Goal: Task Accomplishment & Management: Use online tool/utility

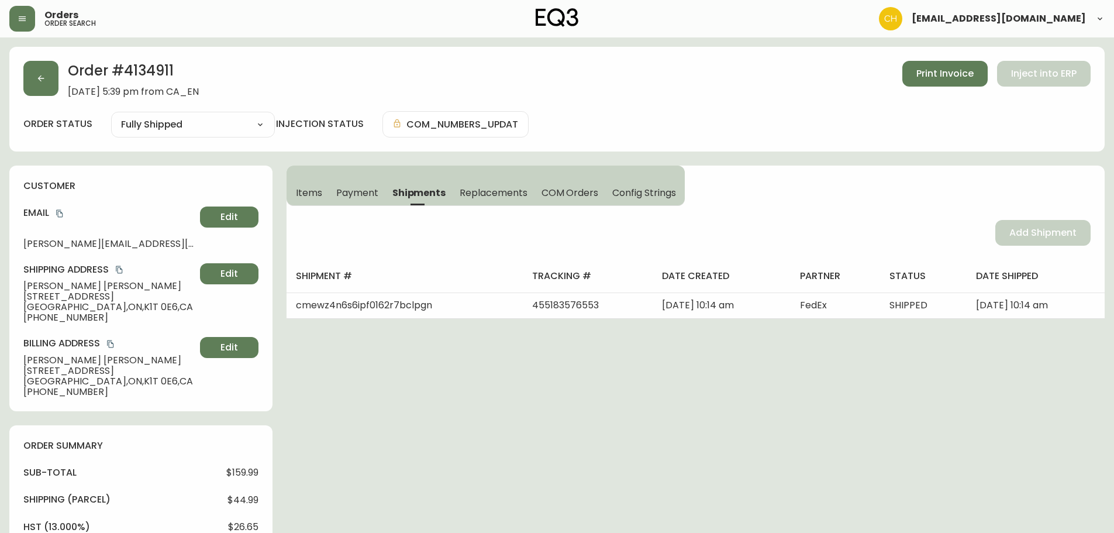
select select "FULLY_SHIPPED"
click at [26, 17] on icon "button" at bounding box center [22, 18] width 7 height 5
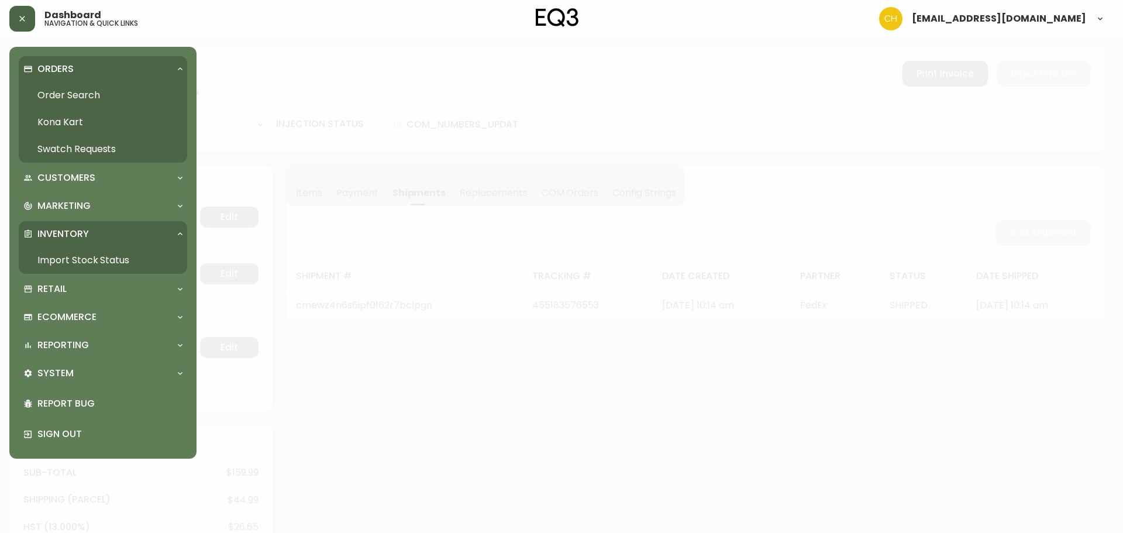
click at [66, 150] on link "Swatch Requests" at bounding box center [103, 149] width 168 height 27
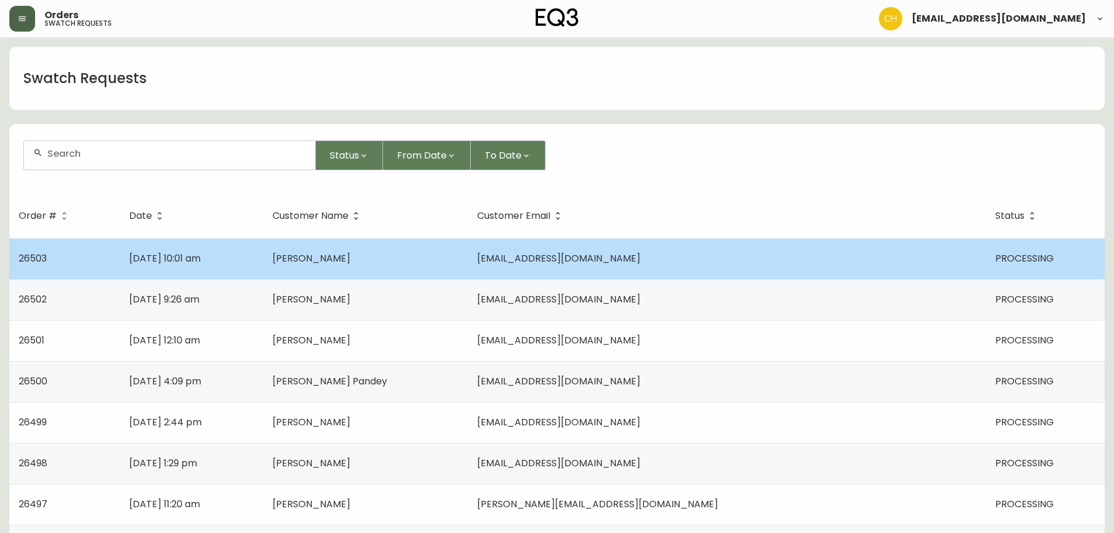
click at [641, 256] on span "[EMAIL_ADDRESS][DOMAIN_NAME]" at bounding box center [558, 258] width 163 height 13
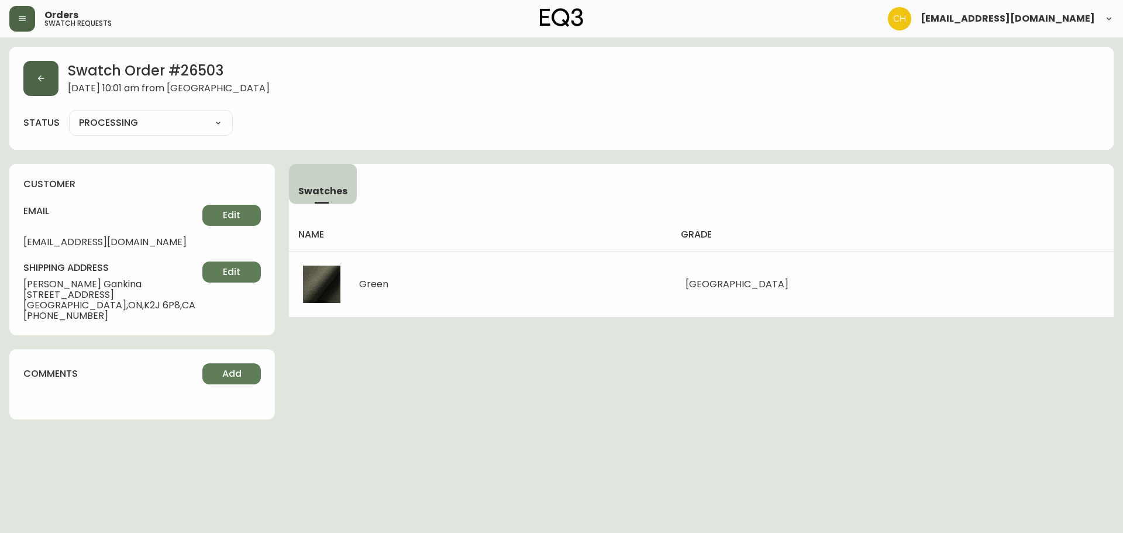
click at [37, 75] on icon "button" at bounding box center [40, 78] width 9 height 9
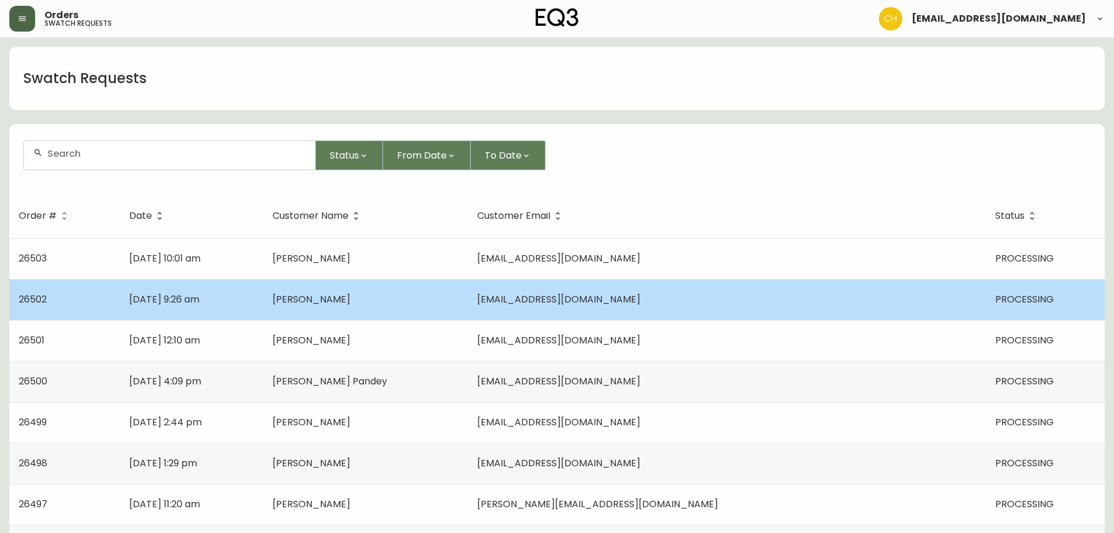
click at [350, 301] on span "[PERSON_NAME]" at bounding box center [312, 299] width 78 height 13
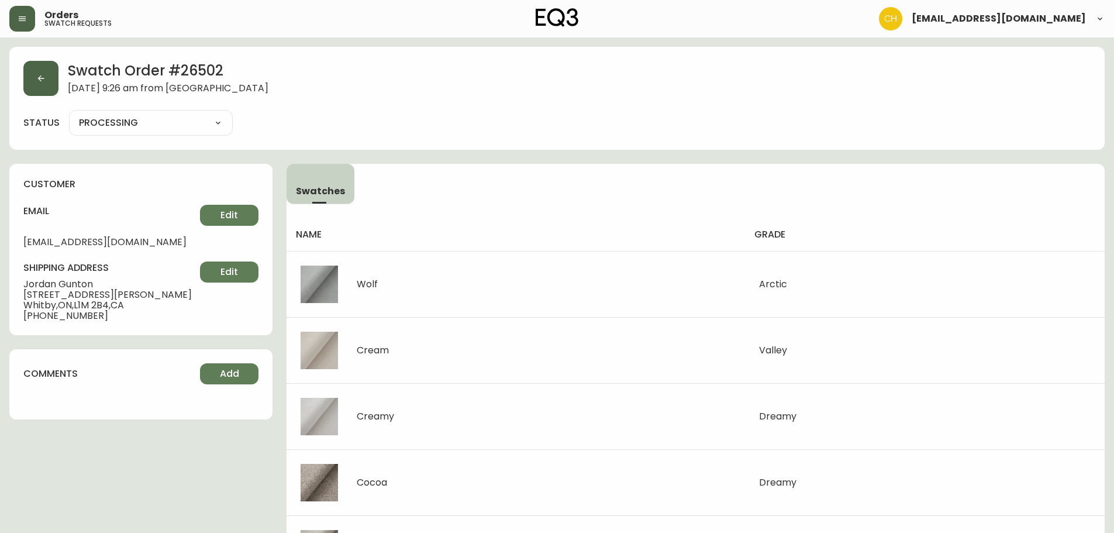
click at [39, 83] on button "button" at bounding box center [40, 78] width 35 height 35
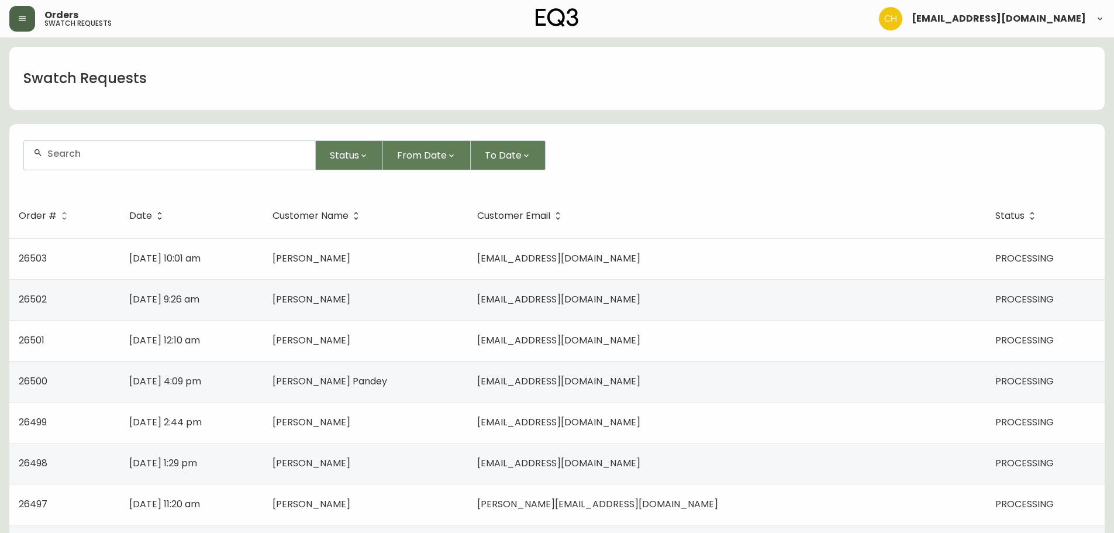
click at [404, 349] on td "[PERSON_NAME]" at bounding box center [365, 340] width 205 height 41
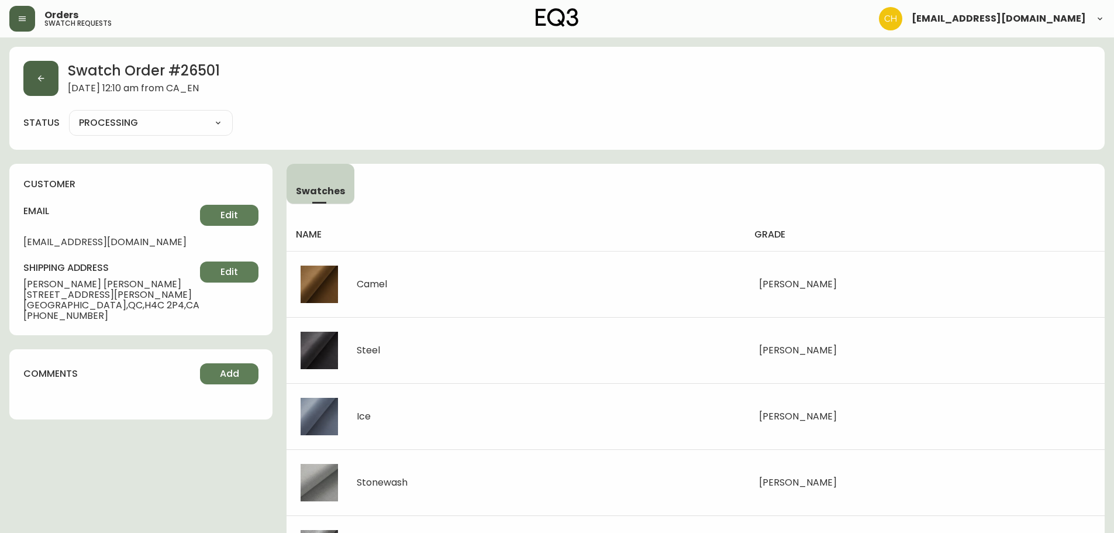
click at [43, 86] on button "button" at bounding box center [40, 78] width 35 height 35
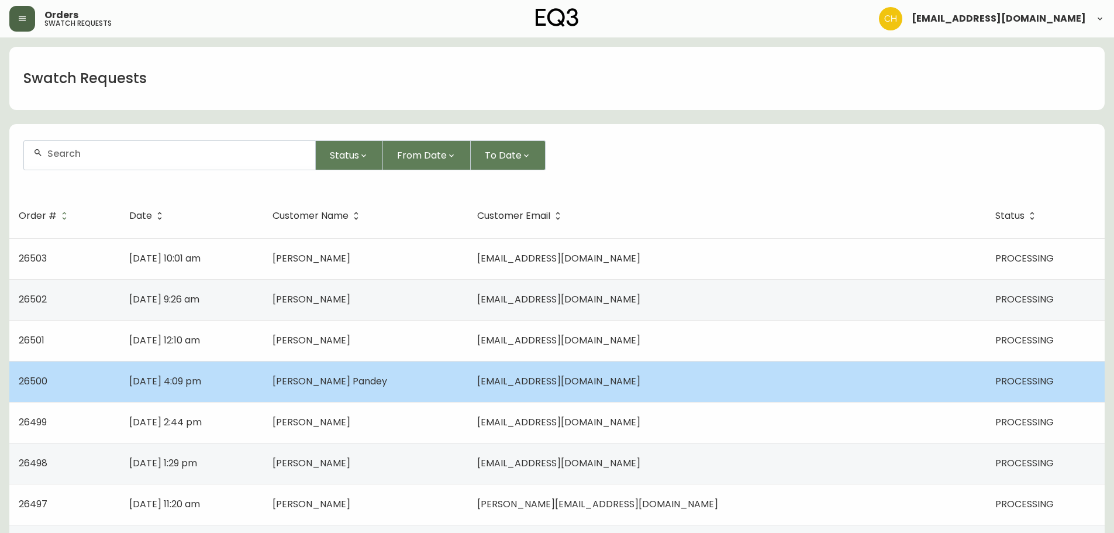
click at [387, 384] on span "[PERSON_NAME] Pandey" at bounding box center [330, 380] width 115 height 13
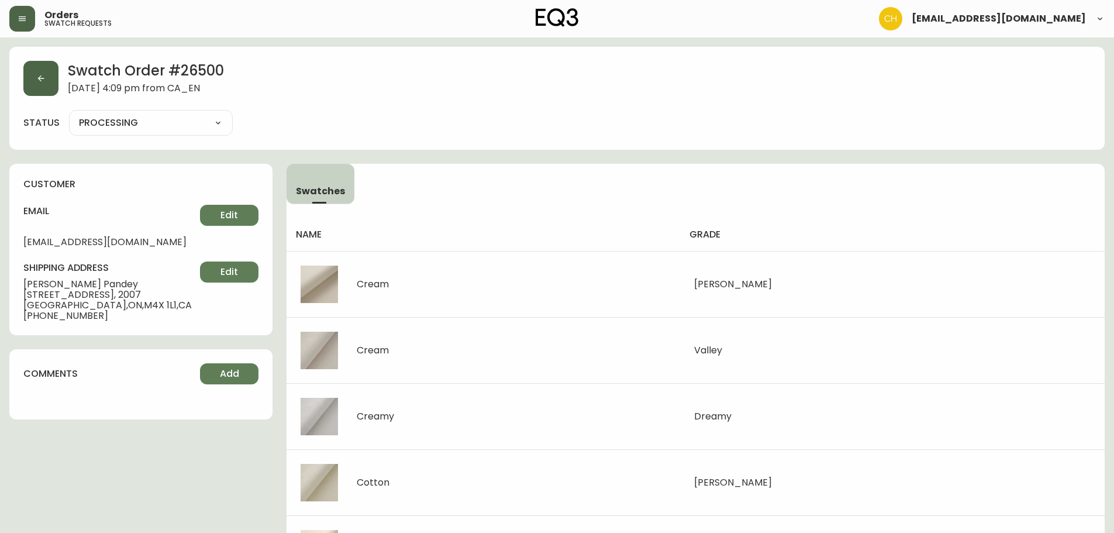
click at [43, 77] on icon "button" at bounding box center [40, 78] width 9 height 9
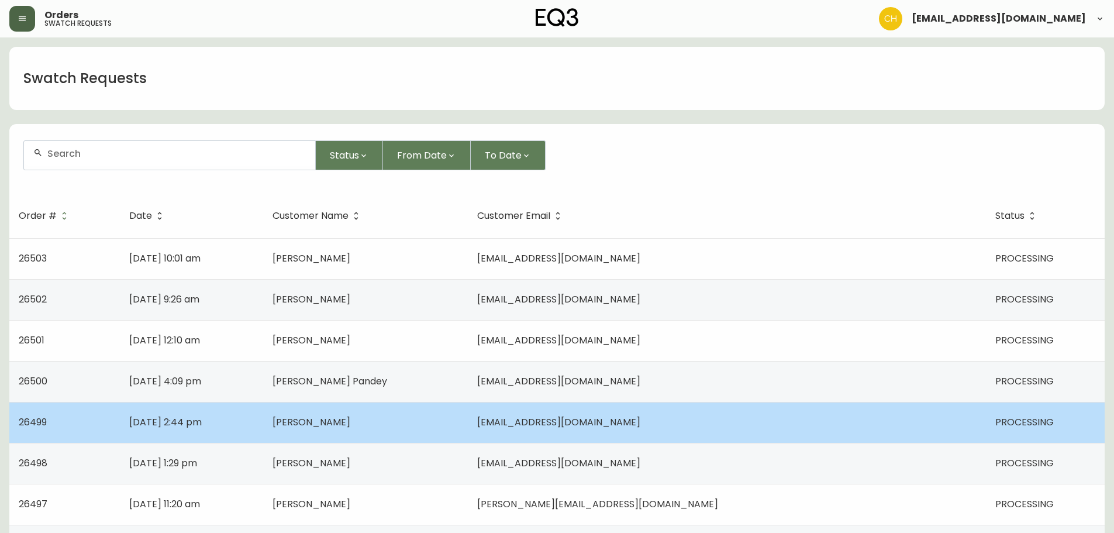
click at [429, 429] on td "[PERSON_NAME]" at bounding box center [365, 422] width 205 height 41
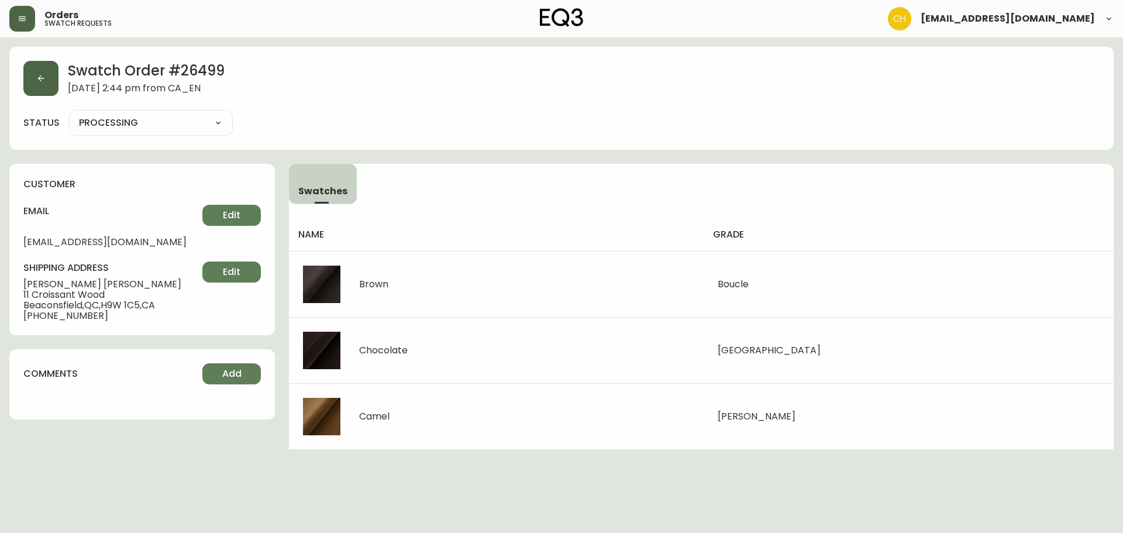
click at [47, 78] on button "button" at bounding box center [40, 78] width 35 height 35
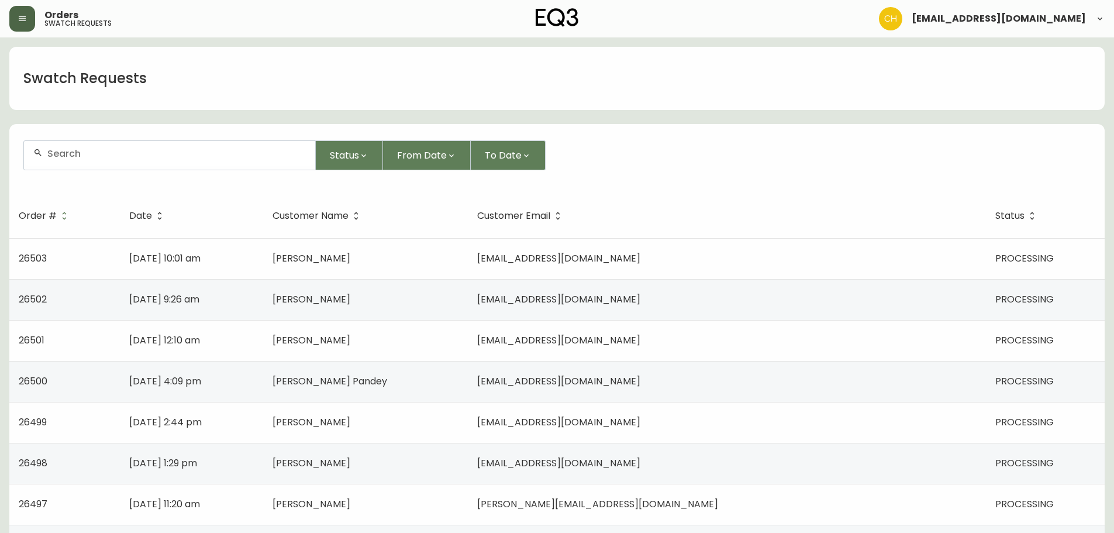
click at [350, 468] on span "[PERSON_NAME]" at bounding box center [312, 462] width 78 height 13
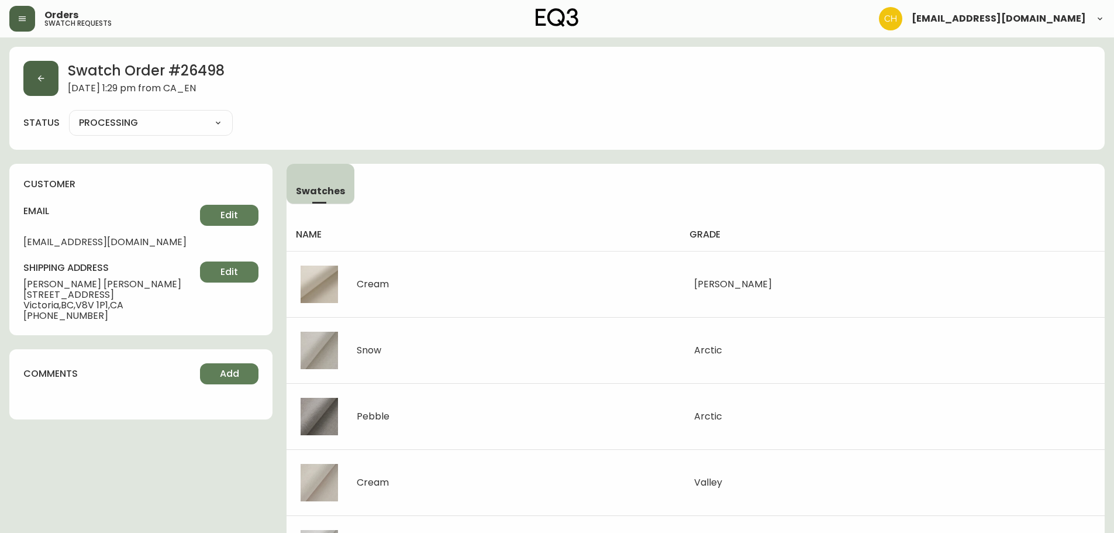
click at [33, 73] on button "button" at bounding box center [40, 78] width 35 height 35
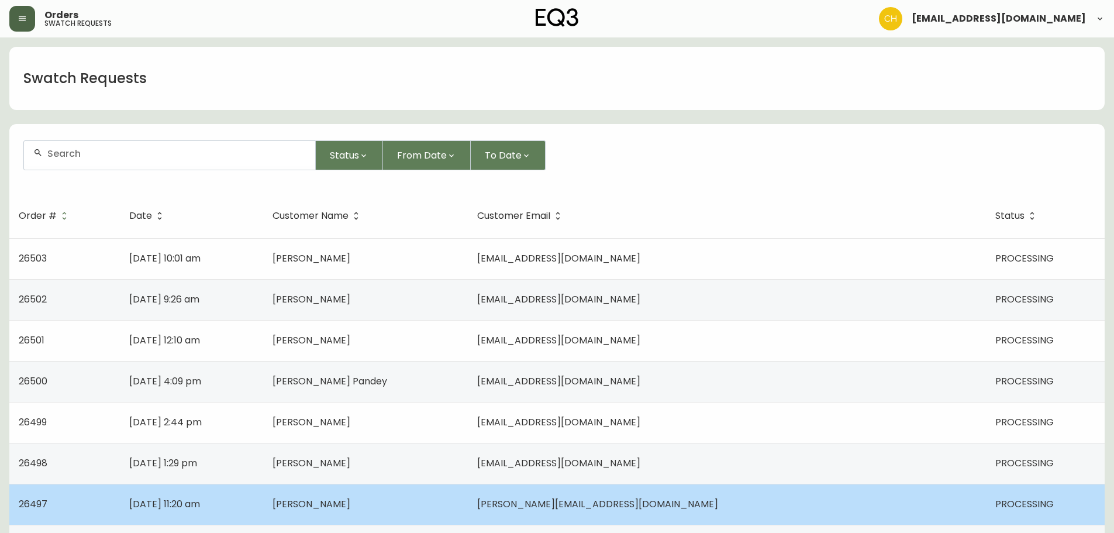
click at [350, 504] on span "[PERSON_NAME]" at bounding box center [312, 503] width 78 height 13
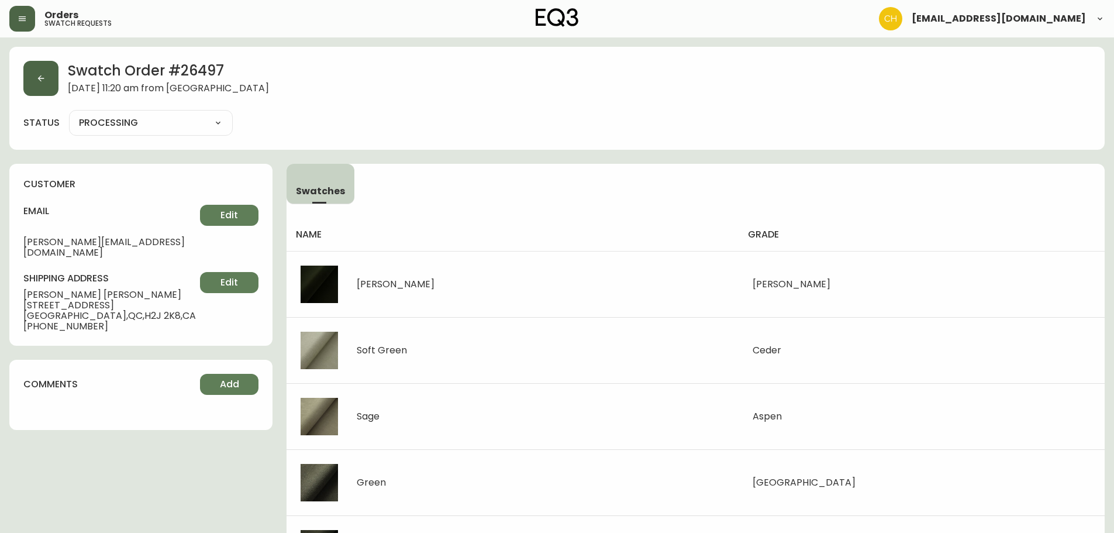
click at [37, 85] on button "button" at bounding box center [40, 78] width 35 height 35
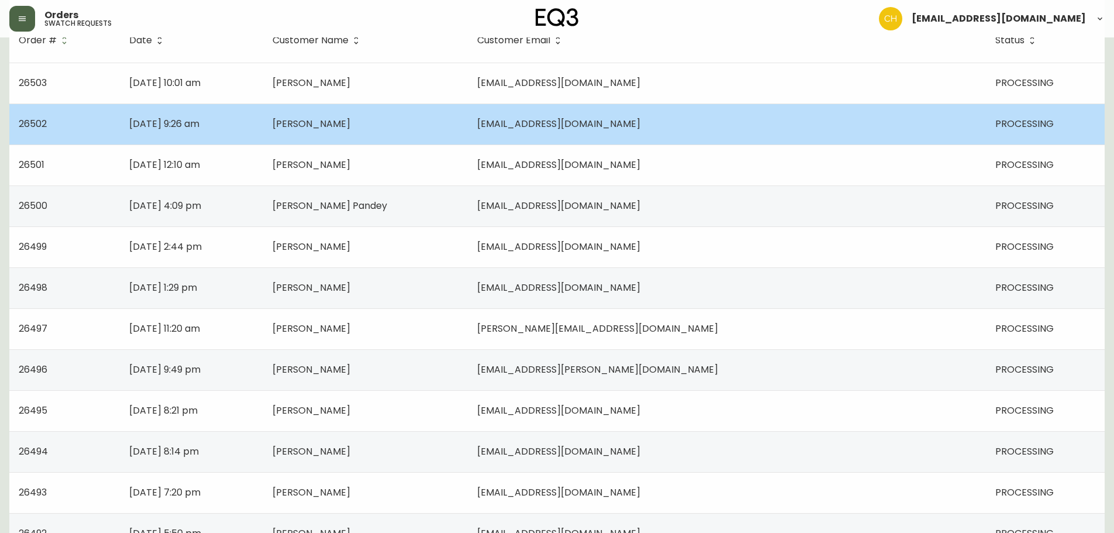
scroll to position [234, 0]
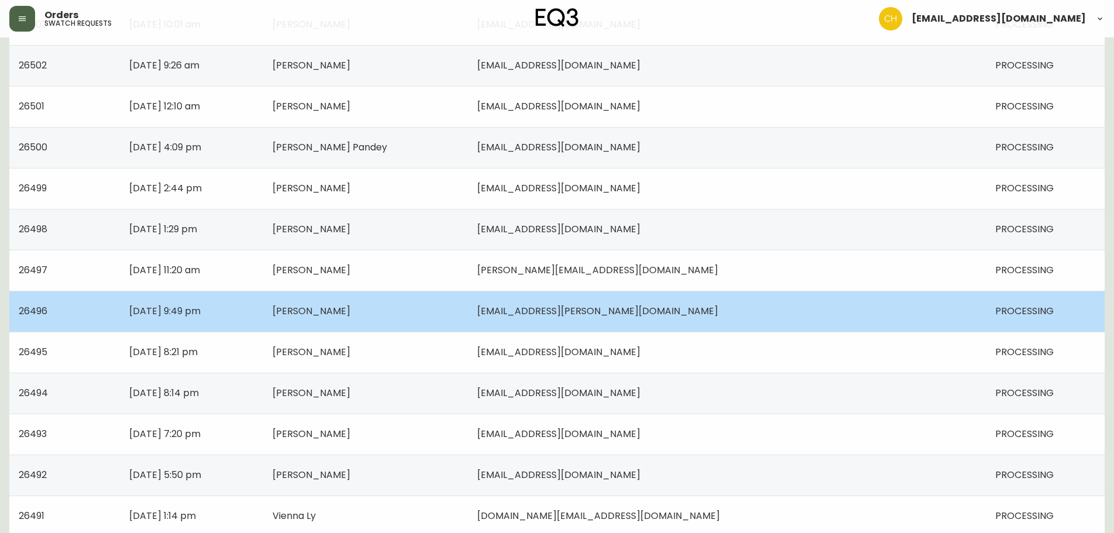
click at [350, 309] on span "[PERSON_NAME]" at bounding box center [312, 310] width 78 height 13
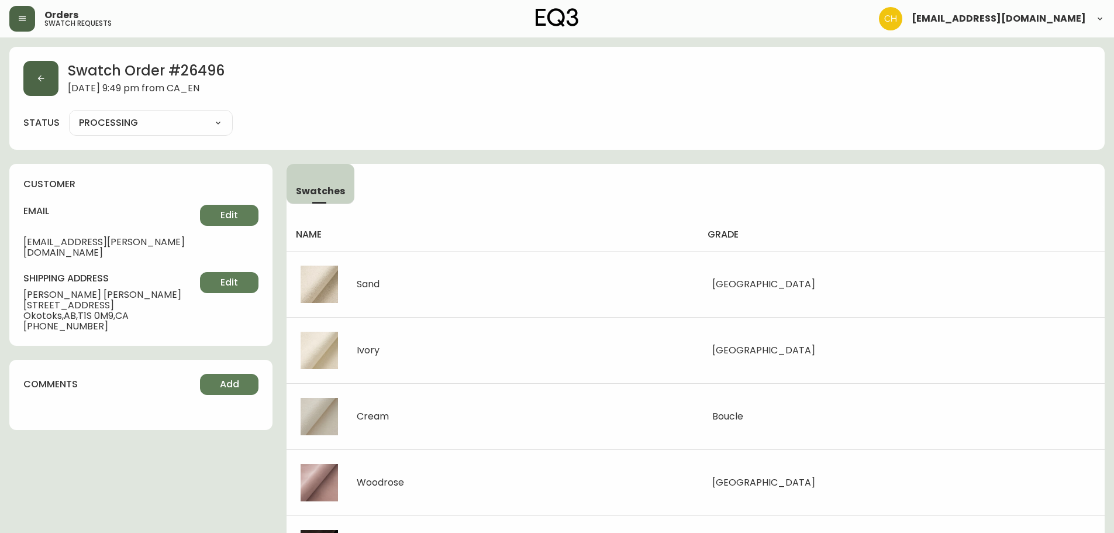
click at [40, 67] on button "button" at bounding box center [40, 78] width 35 height 35
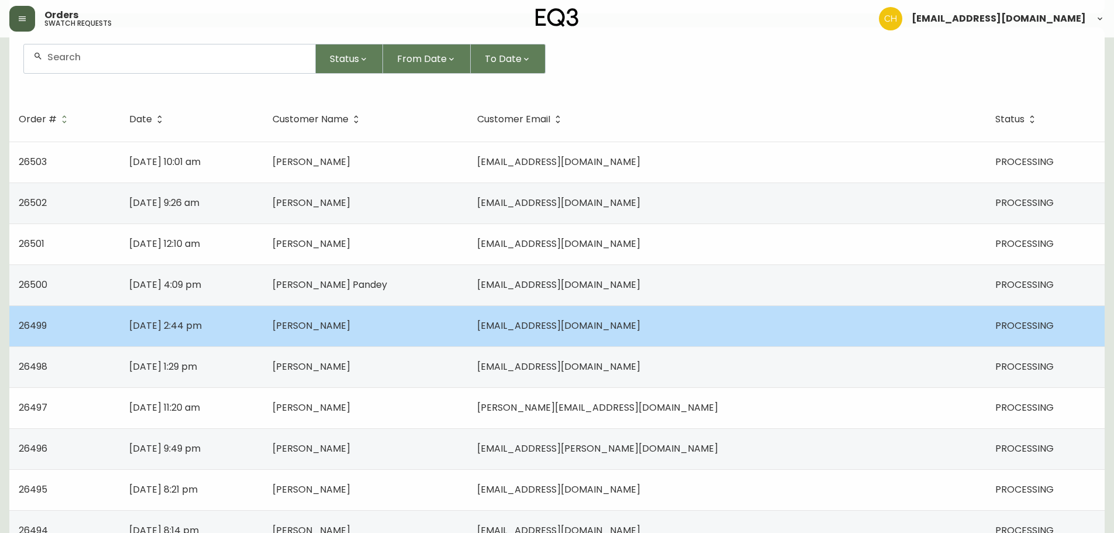
scroll to position [117, 0]
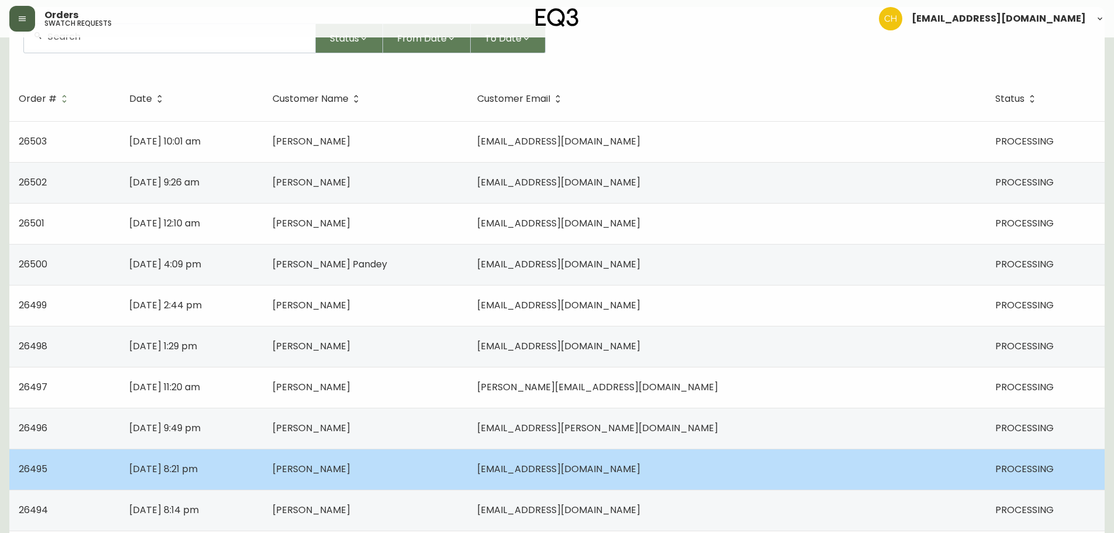
click at [350, 466] on span "[PERSON_NAME]" at bounding box center [312, 468] width 78 height 13
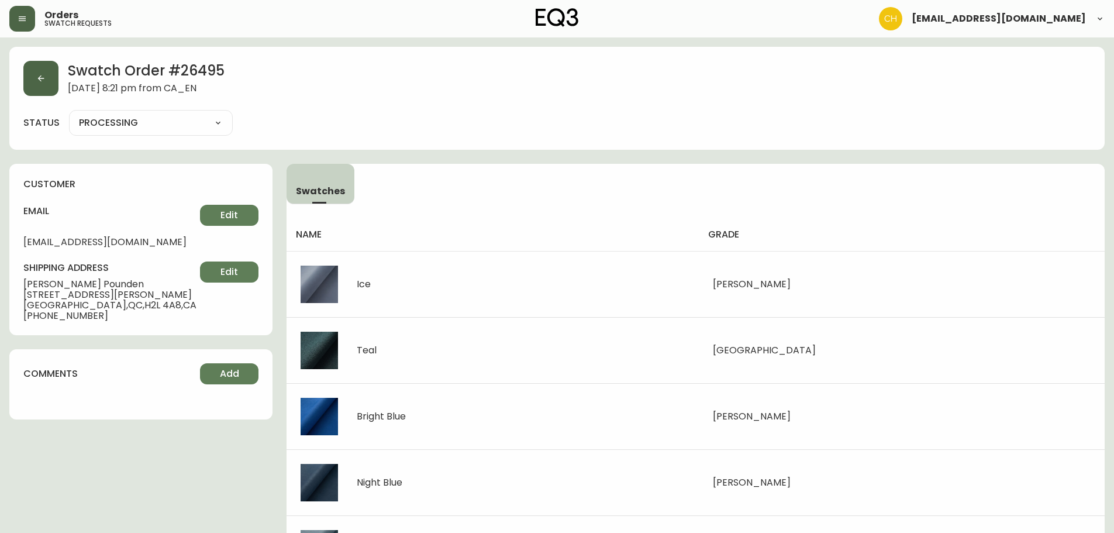
click at [48, 83] on button "button" at bounding box center [40, 78] width 35 height 35
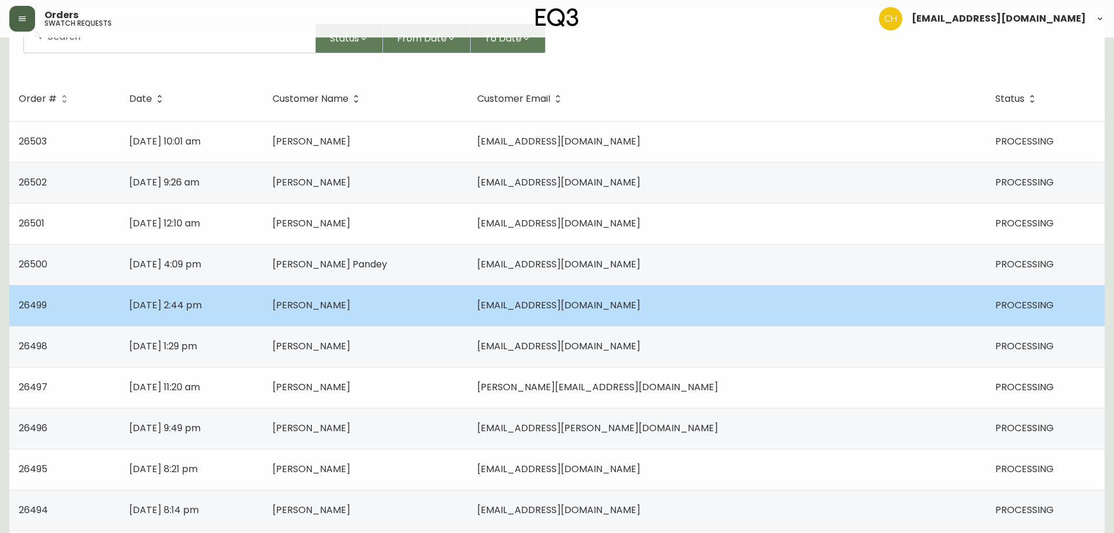
scroll to position [176, 0]
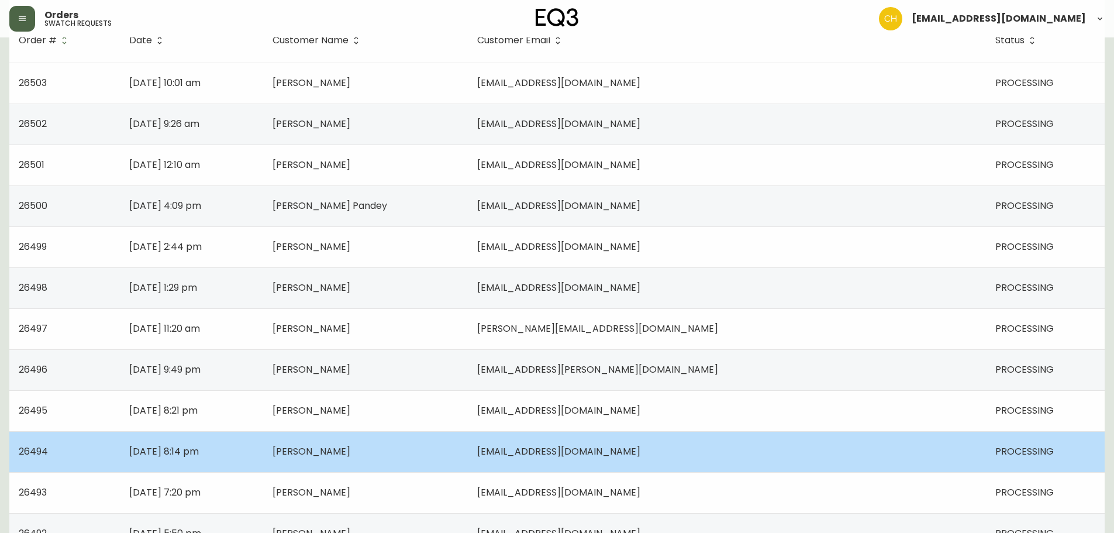
click at [350, 451] on span "[PERSON_NAME]" at bounding box center [312, 451] width 78 height 13
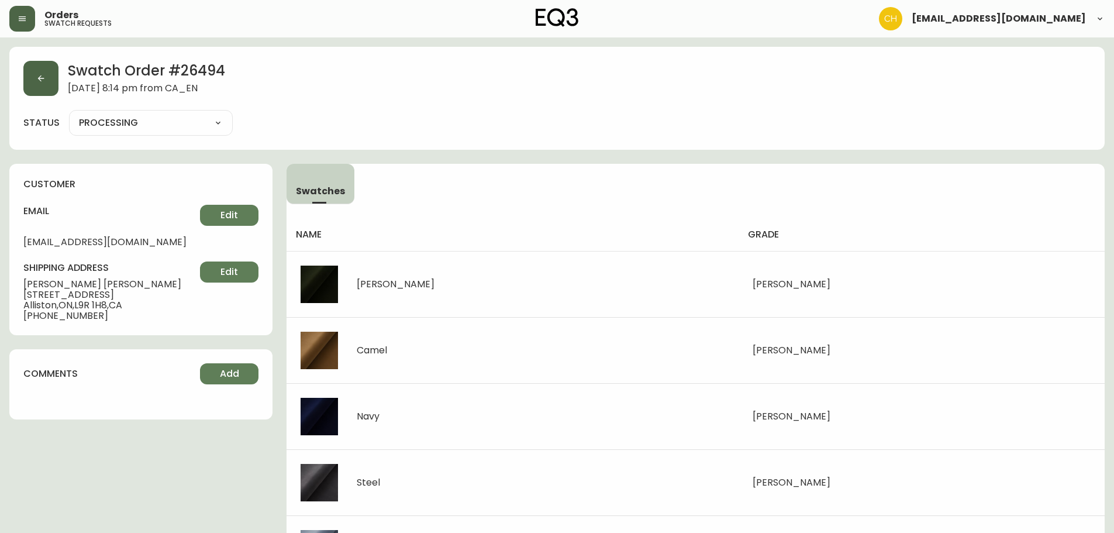
click at [56, 84] on button "button" at bounding box center [40, 78] width 35 height 35
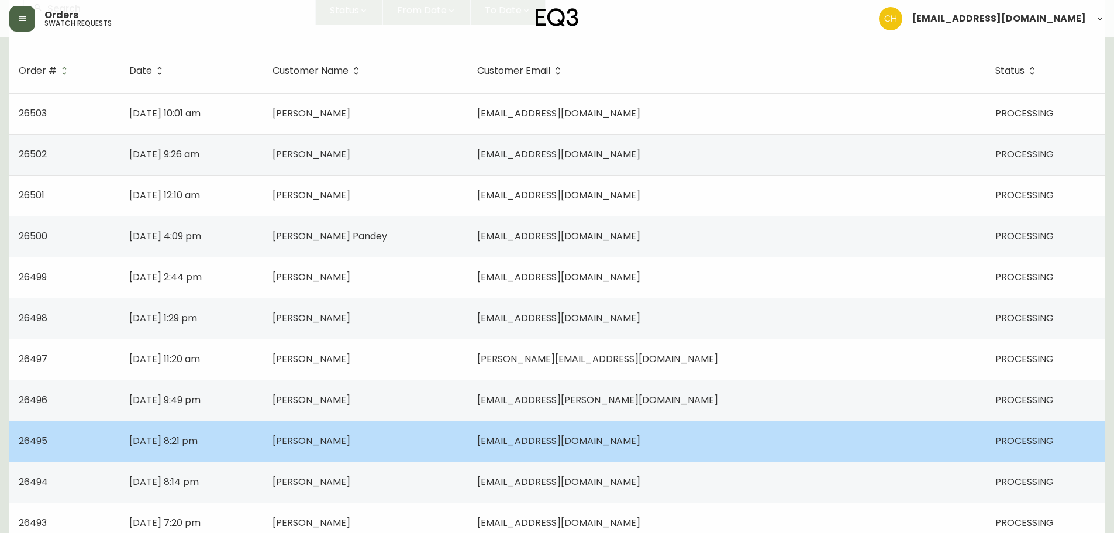
scroll to position [176, 0]
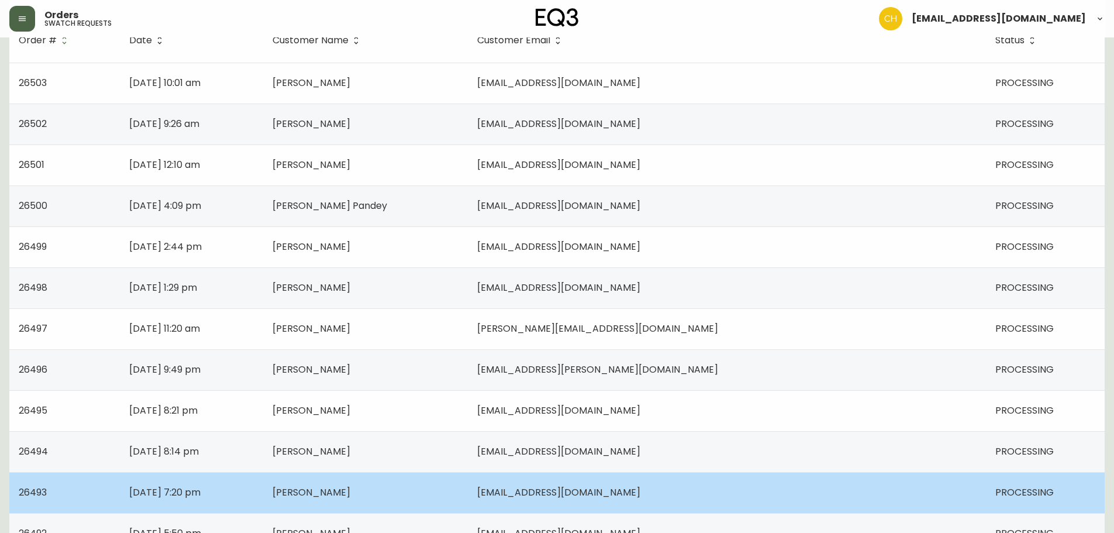
click at [350, 497] on span "[PERSON_NAME]" at bounding box center [312, 492] width 78 height 13
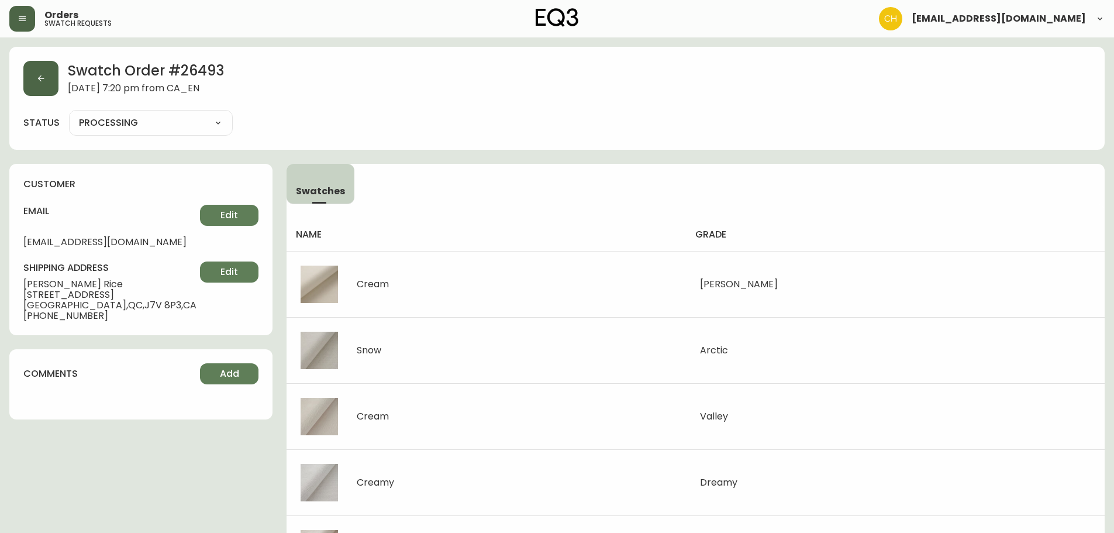
click at [50, 84] on button "button" at bounding box center [40, 78] width 35 height 35
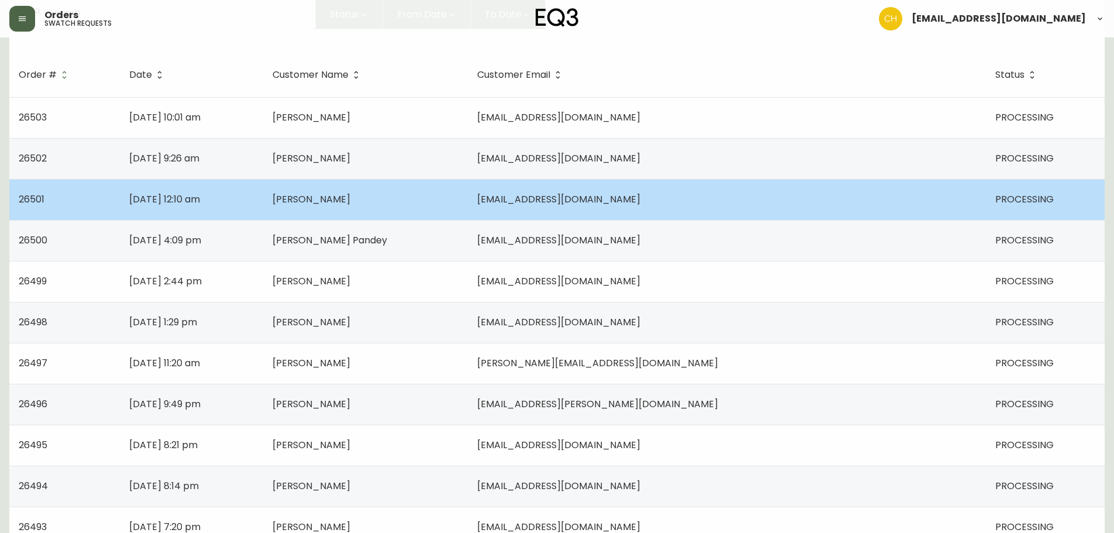
scroll to position [234, 0]
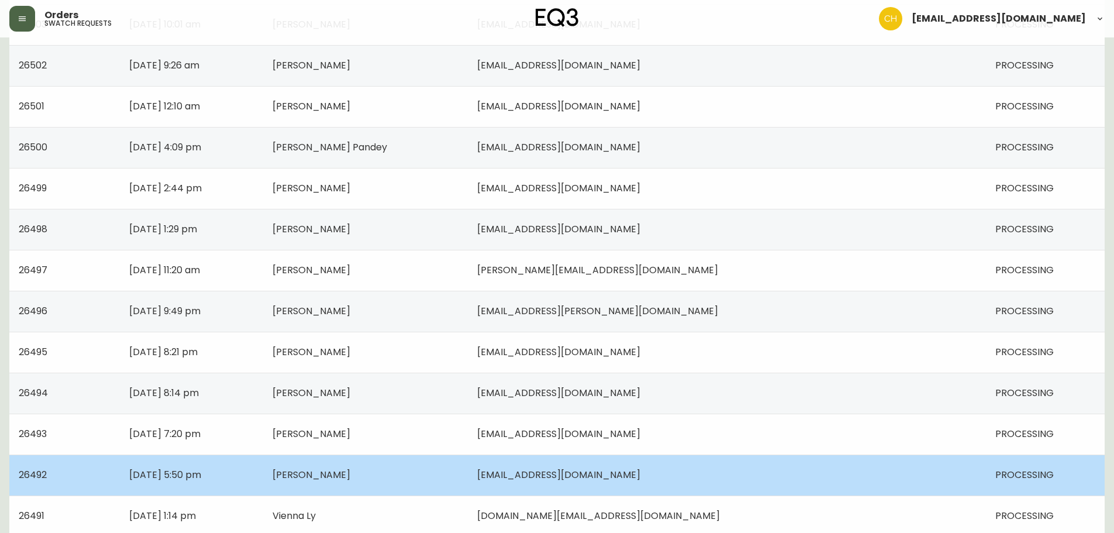
click at [350, 477] on span "[PERSON_NAME]" at bounding box center [312, 474] width 78 height 13
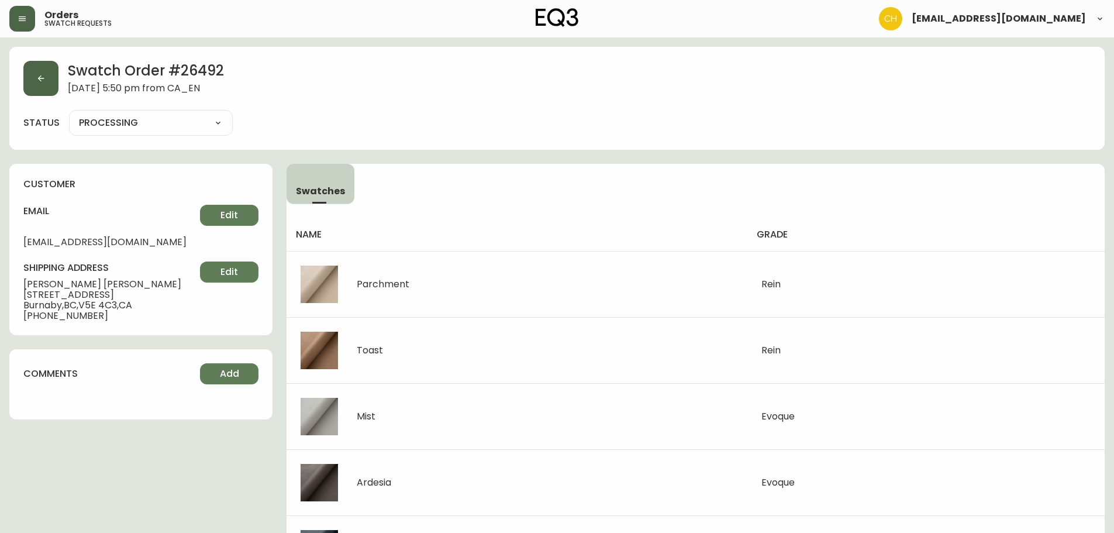
click at [54, 80] on button "button" at bounding box center [40, 78] width 35 height 35
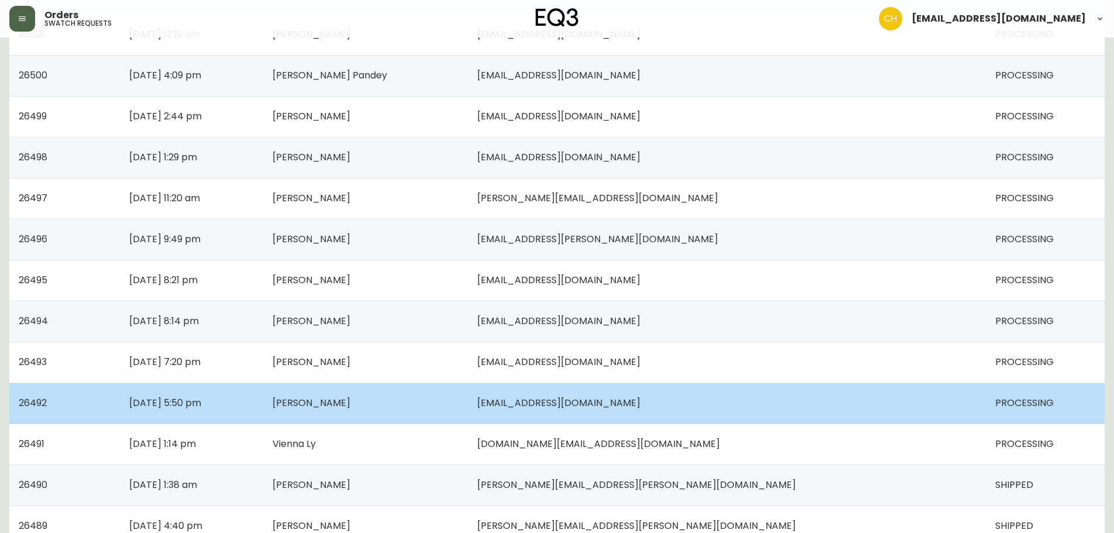
scroll to position [293, 0]
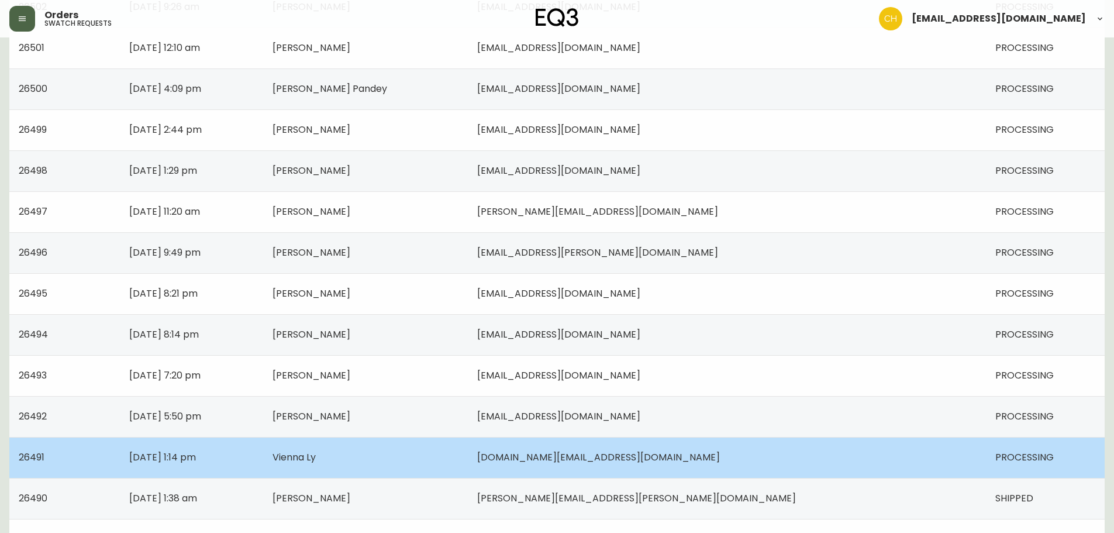
click at [316, 460] on span "Vienna Ly" at bounding box center [294, 456] width 43 height 13
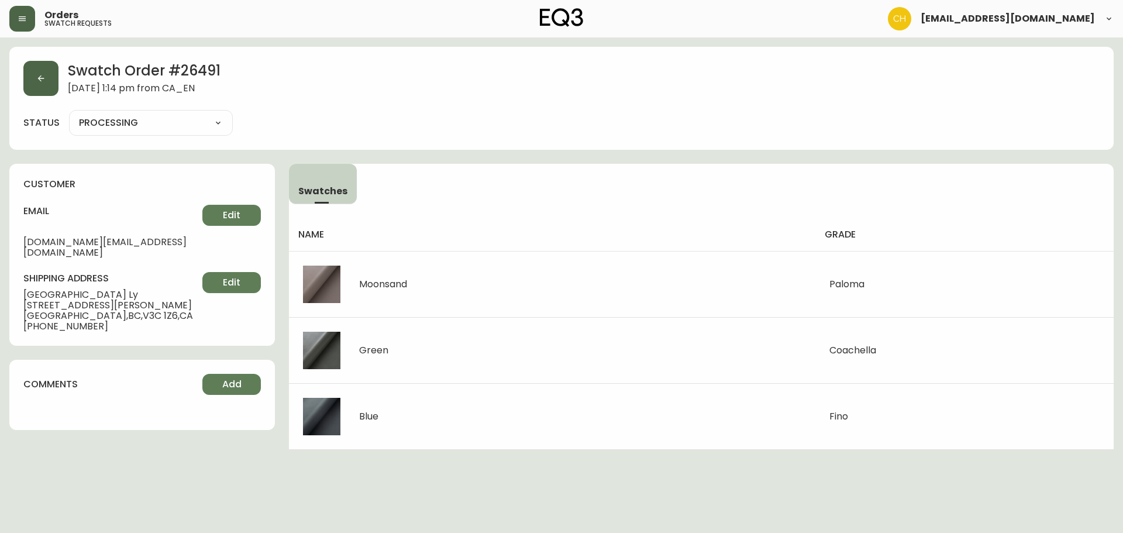
click at [38, 82] on icon "button" at bounding box center [40, 78] width 9 height 9
